Goal: Task Accomplishment & Management: Manage account settings

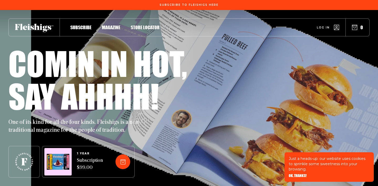
click at [334, 22] on div "Log in 0" at bounding box center [265, 27] width 210 height 17
click at [321, 25] on span "Log in" at bounding box center [323, 24] width 13 height 4
click at [335, 28] on icon "button" at bounding box center [336, 27] width 5 height 5
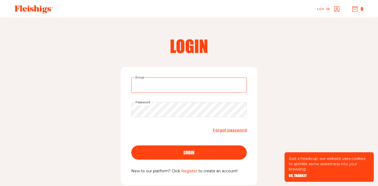
type input "[EMAIL_ADDRESS][DOMAIN_NAME]"
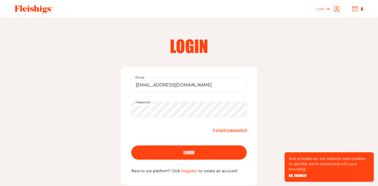
click at [172, 153] on div "login" at bounding box center [189, 152] width 95 height 5
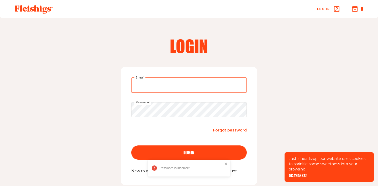
click at [159, 87] on input "Email" at bounding box center [189, 84] width 116 height 15
type input "[EMAIL_ADDRESS][DOMAIN_NAME]"
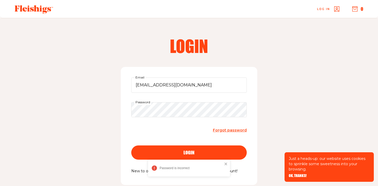
click at [174, 156] on button "login" at bounding box center [189, 152] width 116 height 14
click at [229, 131] on span "Forgot password" at bounding box center [230, 129] width 34 height 5
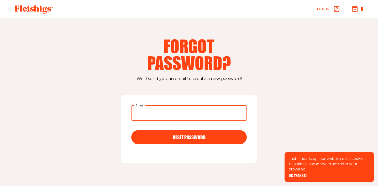
click at [158, 117] on input "Email" at bounding box center [189, 112] width 116 height 15
type input "[EMAIL_ADDRESS][DOMAIN_NAME]"
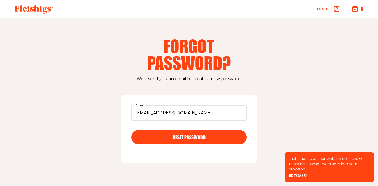
click at [167, 138] on div "RESET PASSWORD" at bounding box center [189, 137] width 95 height 5
click at [321, 7] on span "Log in" at bounding box center [323, 5] width 13 height 4
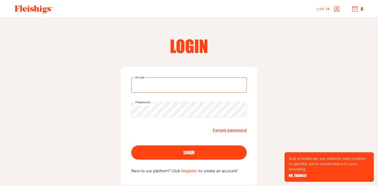
type input "[EMAIL_ADDRESS][DOMAIN_NAME]"
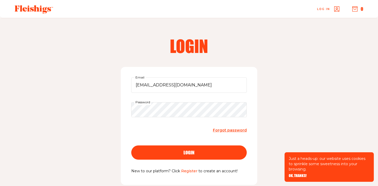
click at [127, 107] on div "[EMAIL_ADDRESS][DOMAIN_NAME] Email Password Forgot password login New to our pl…" at bounding box center [189, 126] width 137 height 118
click at [180, 150] on div "login" at bounding box center [189, 152] width 95 height 5
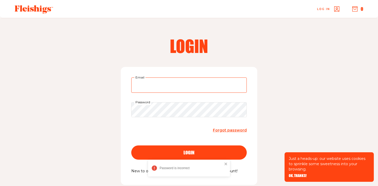
click at [156, 89] on input "Email" at bounding box center [189, 84] width 116 height 15
type input "[EMAIL_ADDRESS][DOMAIN_NAME]"
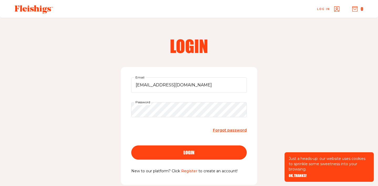
click at [187, 148] on button "login" at bounding box center [189, 152] width 116 height 14
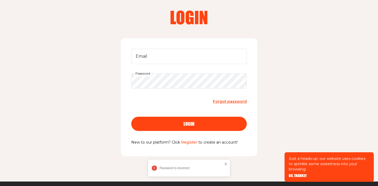
scroll to position [28, 0]
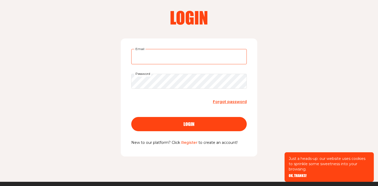
click at [171, 60] on input "Email" at bounding box center [189, 56] width 116 height 15
type input "[EMAIL_ADDRESS][DOMAIN_NAME]"
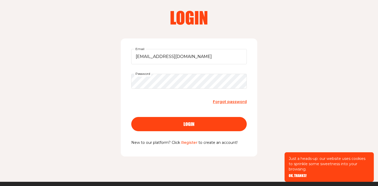
click at [169, 128] on button "login" at bounding box center [189, 124] width 116 height 14
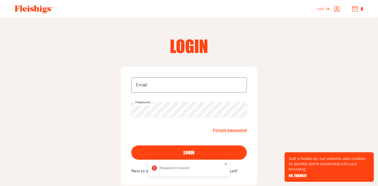
scroll to position [0, 0]
click at [354, 8] on icon "button" at bounding box center [355, 8] width 5 height 5
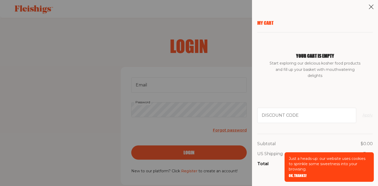
click at [372, 7] on use at bounding box center [372, 7] width 4 height 4
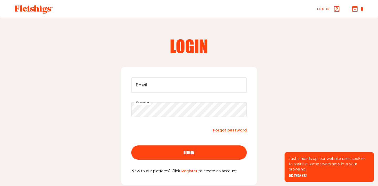
click at [328, 7] on span "Log in" at bounding box center [323, 5] width 13 height 4
click at [336, 11] on use "button" at bounding box center [337, 9] width 5 height 5
click at [336, 8] on icon "button" at bounding box center [337, 8] width 5 height 5
